Goal: Transaction & Acquisition: Purchase product/service

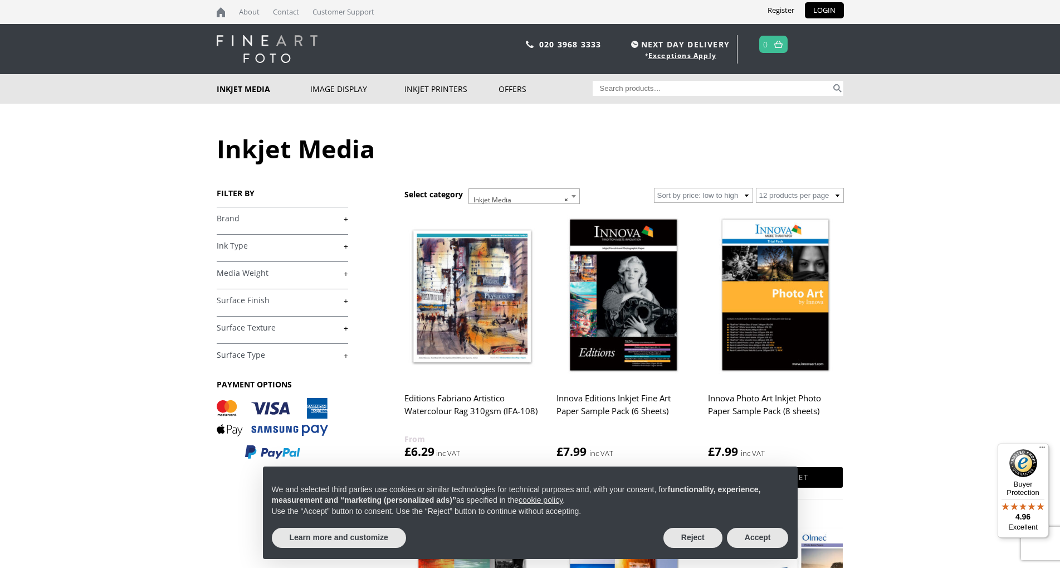
drag, startPoint x: 228, startPoint y: 219, endPoint x: 281, endPoint y: 222, distance: 53.0
click at [228, 218] on link "+" at bounding box center [282, 218] width 131 height 11
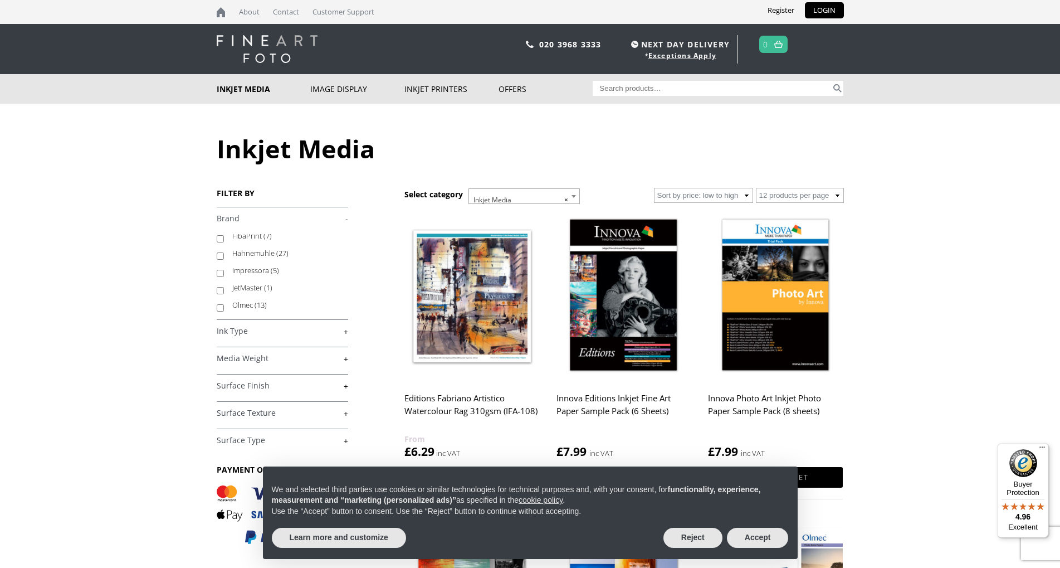
scroll to position [72, 0]
click at [218, 297] on input "Olmec (13)" at bounding box center [220, 294] width 7 height 7
checkbox input "true"
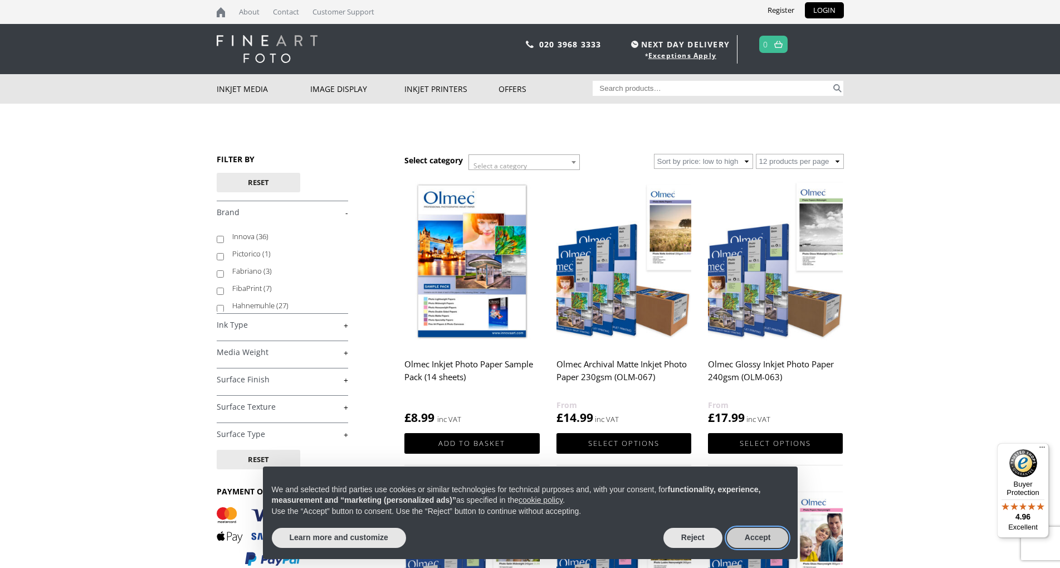
click at [757, 540] on button "Accept" at bounding box center [758, 538] width 62 height 20
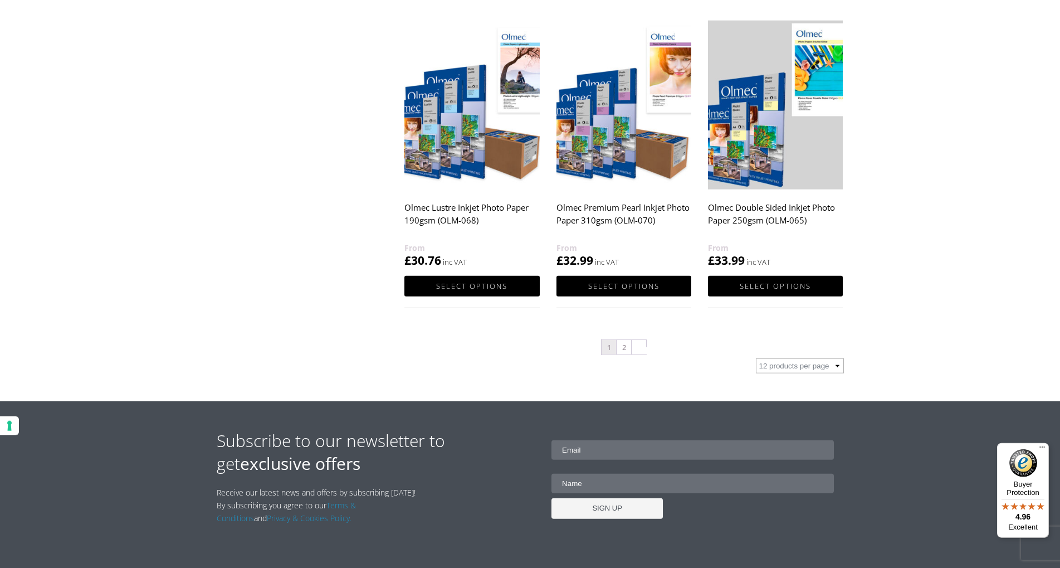
scroll to position [1250, 0]
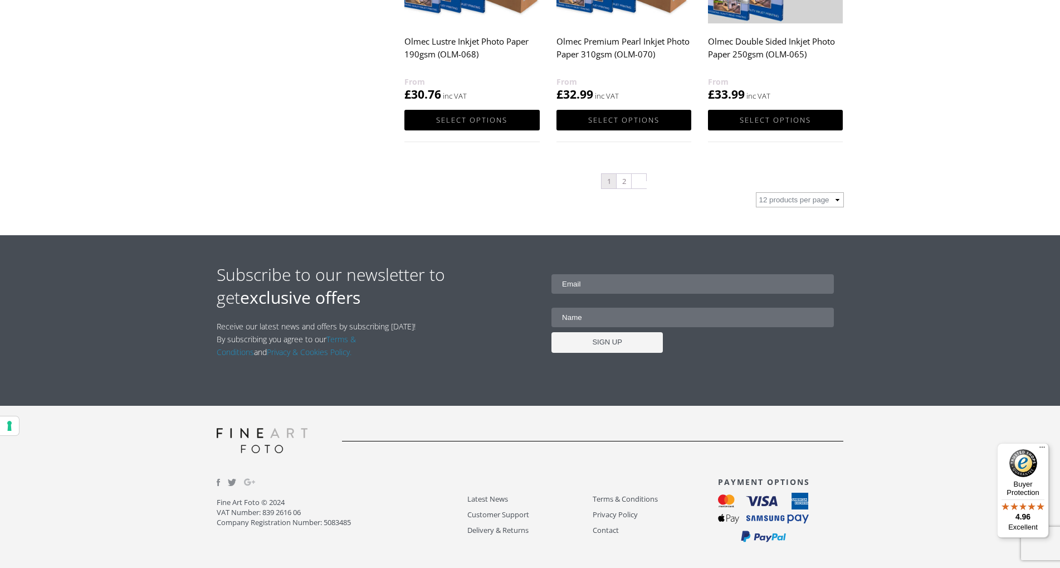
click at [754, 49] on h2 "Olmec Double Sided Inkjet Photo Paper 250gsm (OLM-065)" at bounding box center [775, 53] width 135 height 45
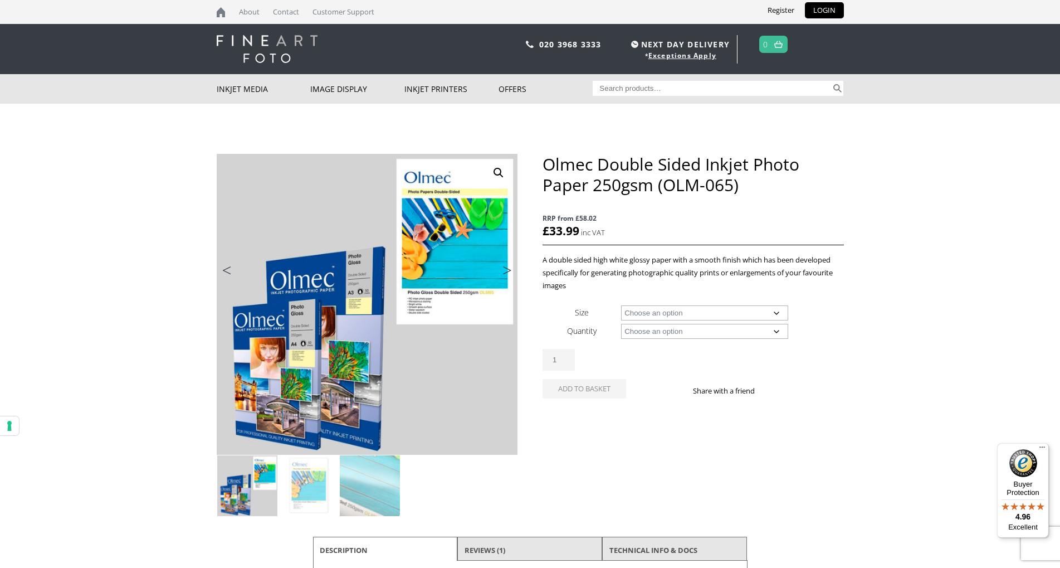
click at [621, 305] on select "Choose an option A4 Sheet A3 Sheet" at bounding box center [704, 312] width 167 height 15
select select "a3-sheet"
click at [621, 324] on select "Choose an option 50 Sheets" at bounding box center [704, 331] width 167 height 15
select select "50-sheets"
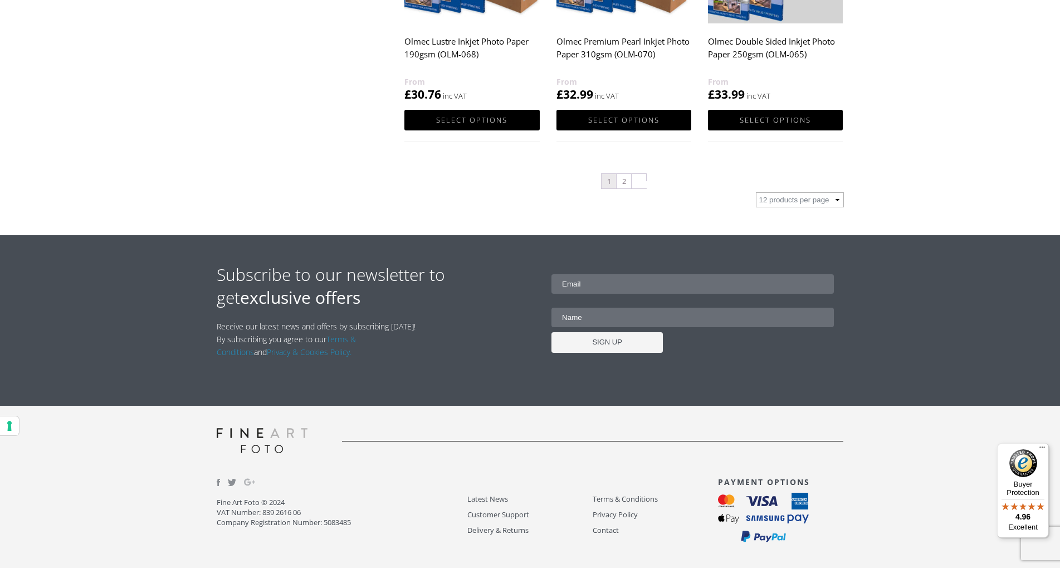
scroll to position [1253, 0]
click at [765, 115] on link "Select options" at bounding box center [775, 120] width 135 height 21
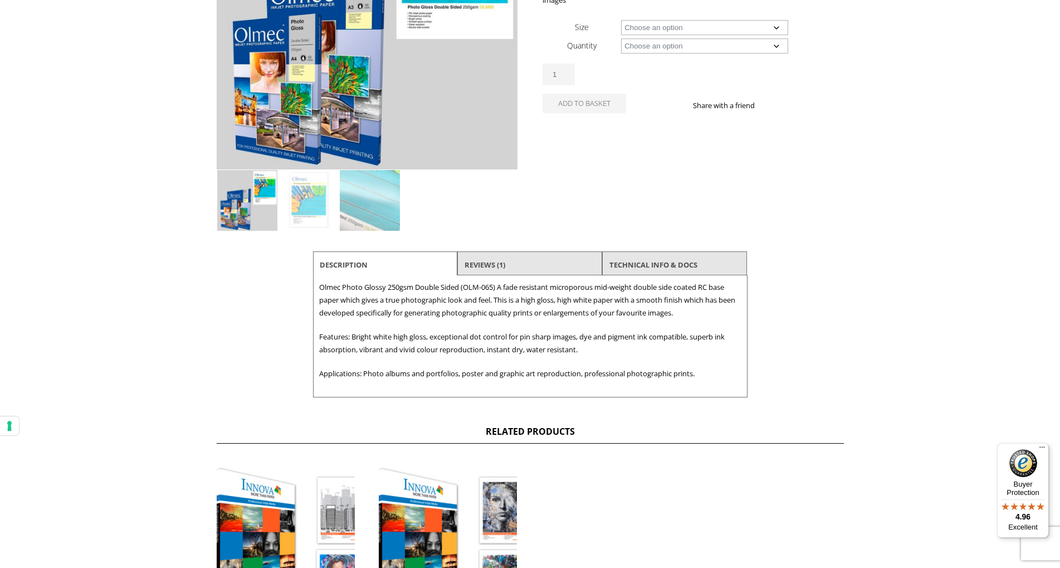
scroll to position [417, 0]
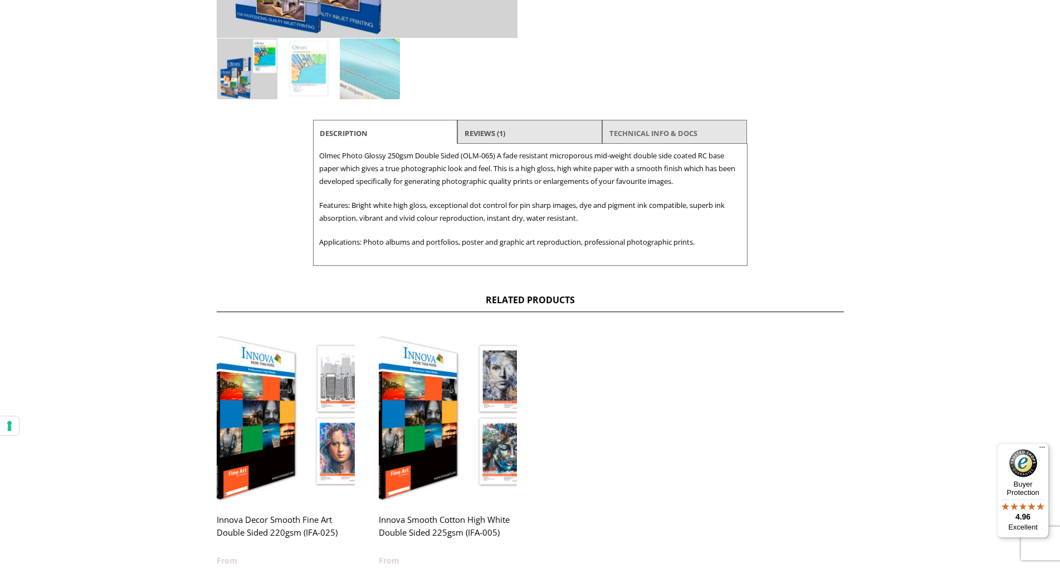
click at [630, 140] on link "TECHNICAL INFO & DOCS" at bounding box center [653, 133] width 88 height 20
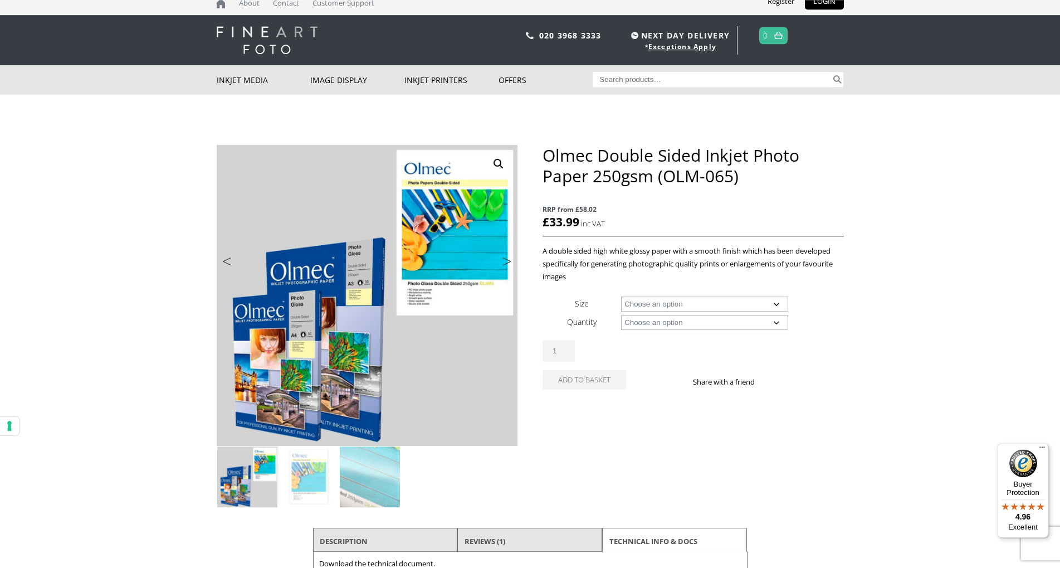
scroll to position [0, 0]
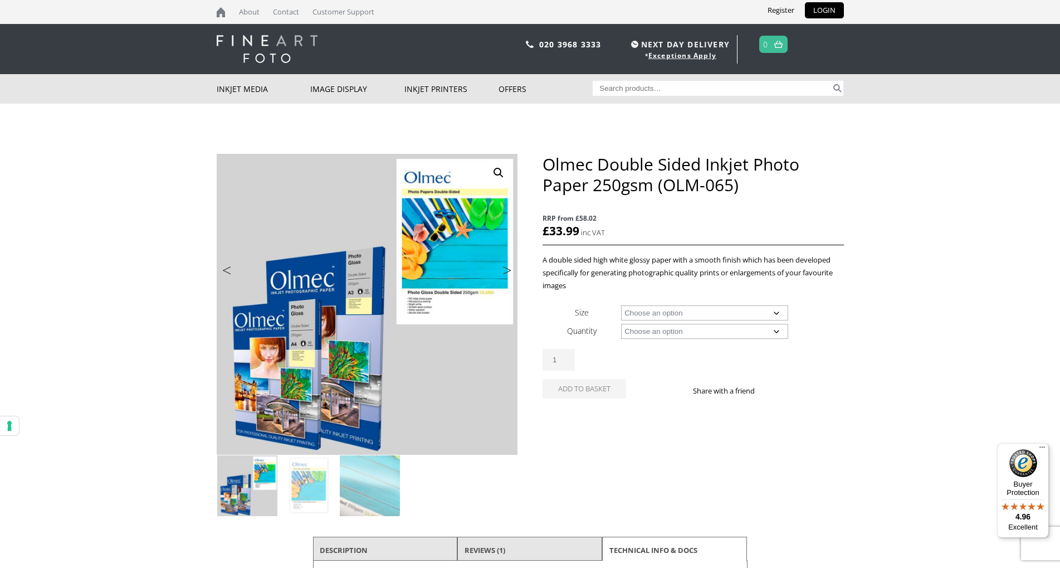
click at [621, 305] on select "Choose an option A4 Sheet A3 Sheet" at bounding box center [704, 312] width 167 height 15
select select "a4-sheet"
click at [621, 324] on select "Choose an option 50 Sheets" at bounding box center [704, 331] width 167 height 15
select select "50-sheets"
select select "a4-sheet"
